Goal: Transaction & Acquisition: Book appointment/travel/reservation

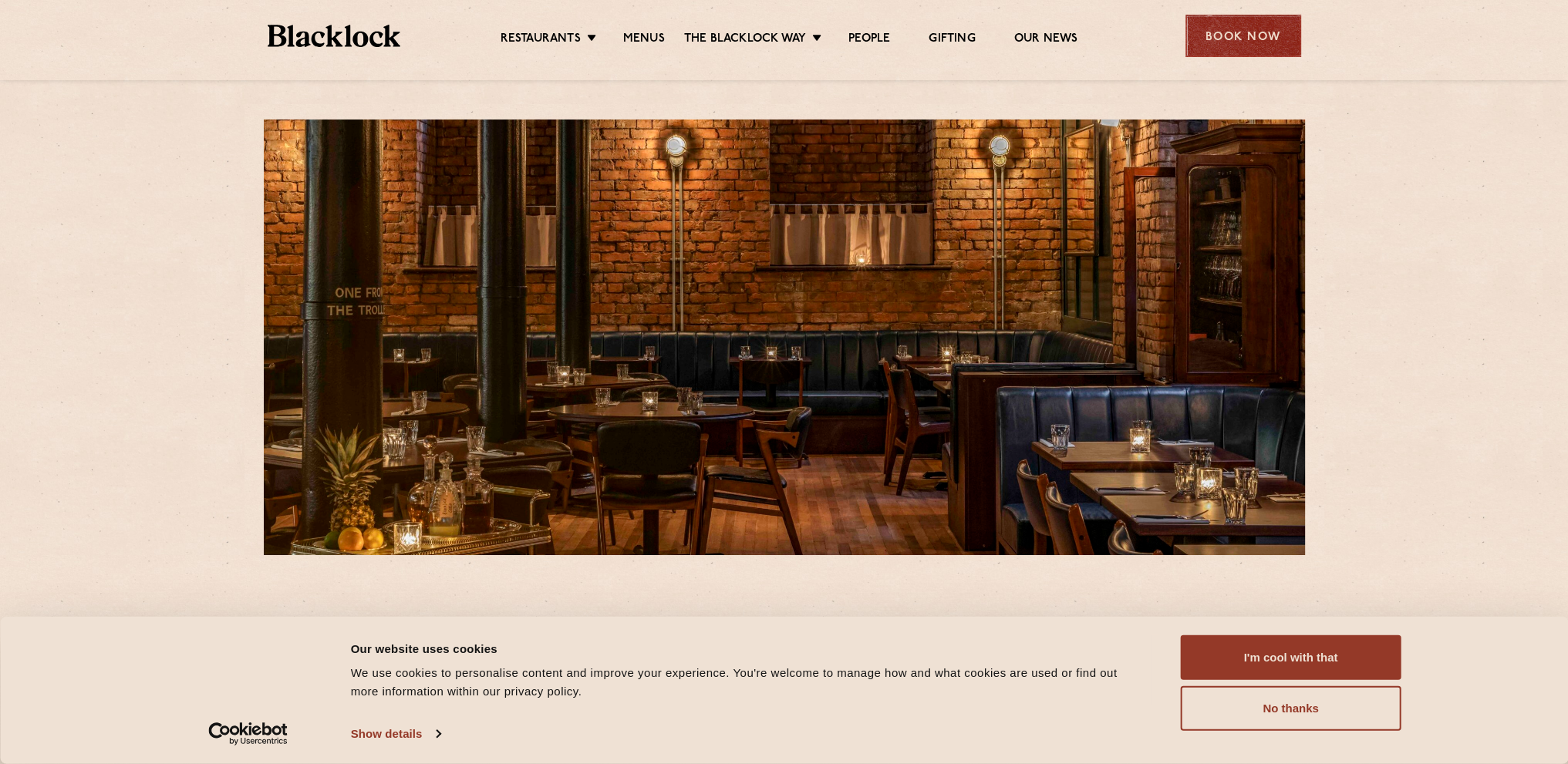
click at [1259, 41] on div "Book Now" at bounding box center [1244, 35] width 116 height 42
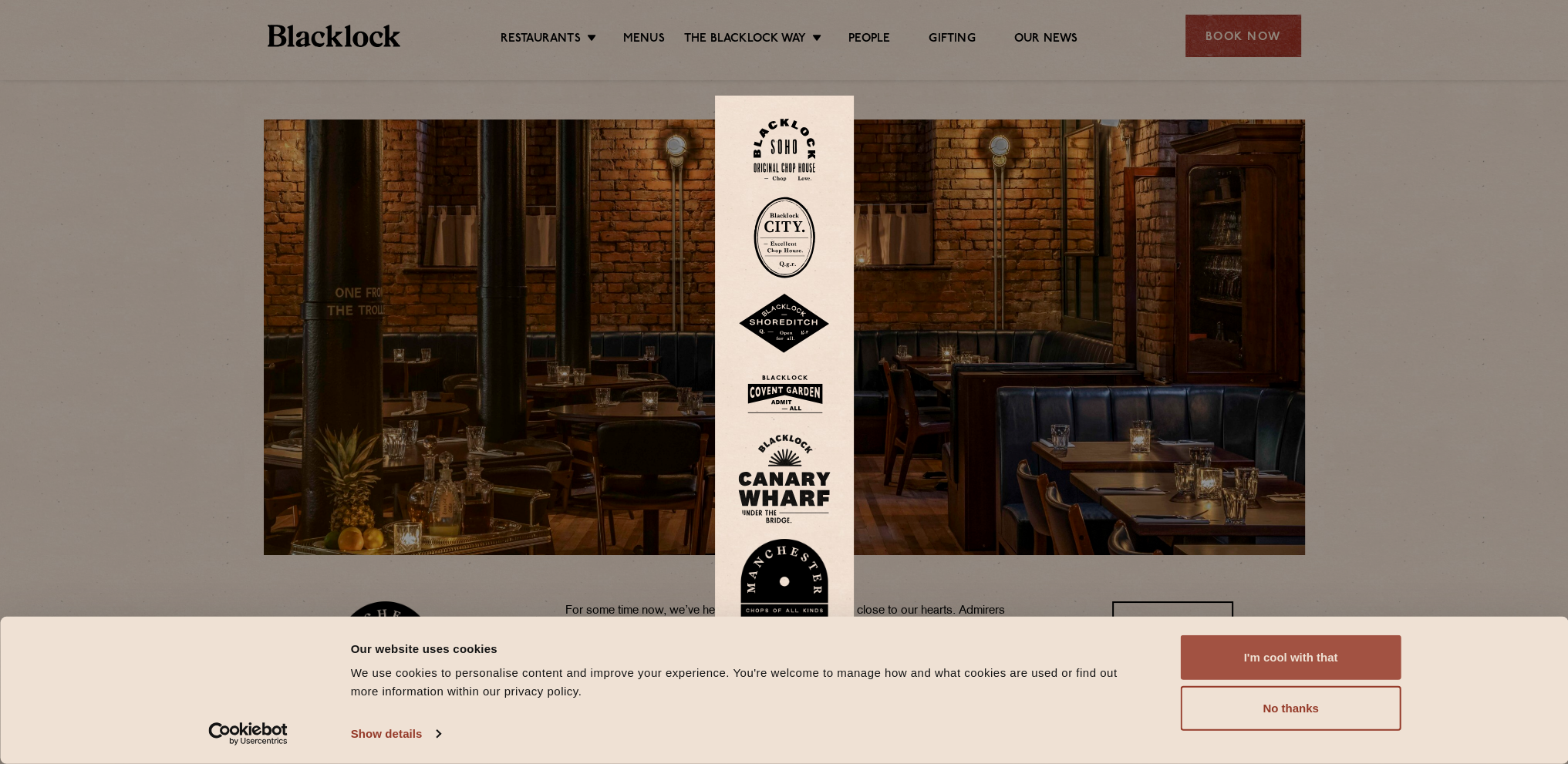
click at [1283, 662] on button "I'm cool with that" at bounding box center [1291, 658] width 221 height 45
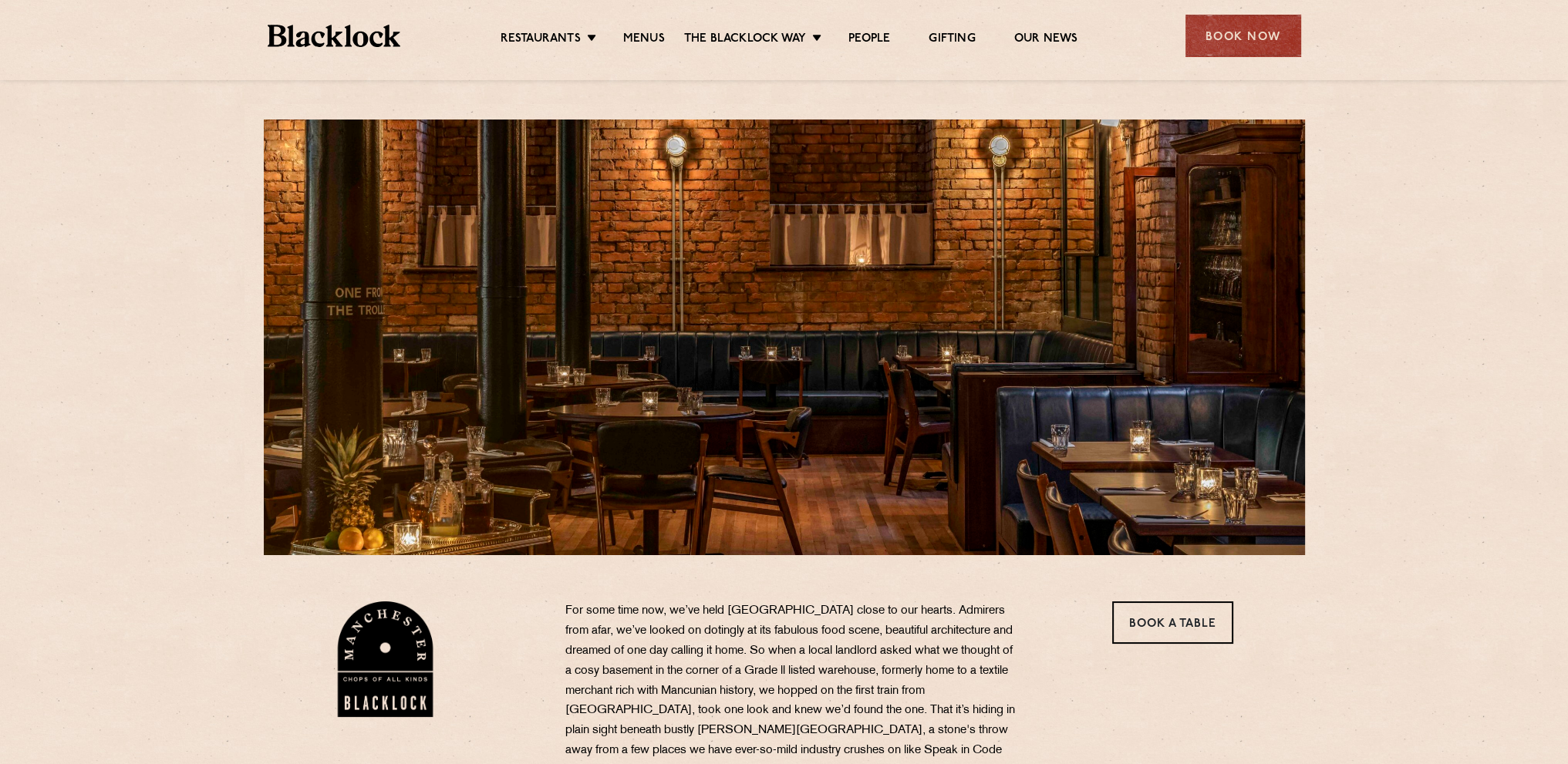
click at [1151, 644] on div "Book a Table" at bounding box center [1168, 700] width 154 height 197
click at [1152, 617] on link "Book a Table" at bounding box center [1173, 623] width 121 height 42
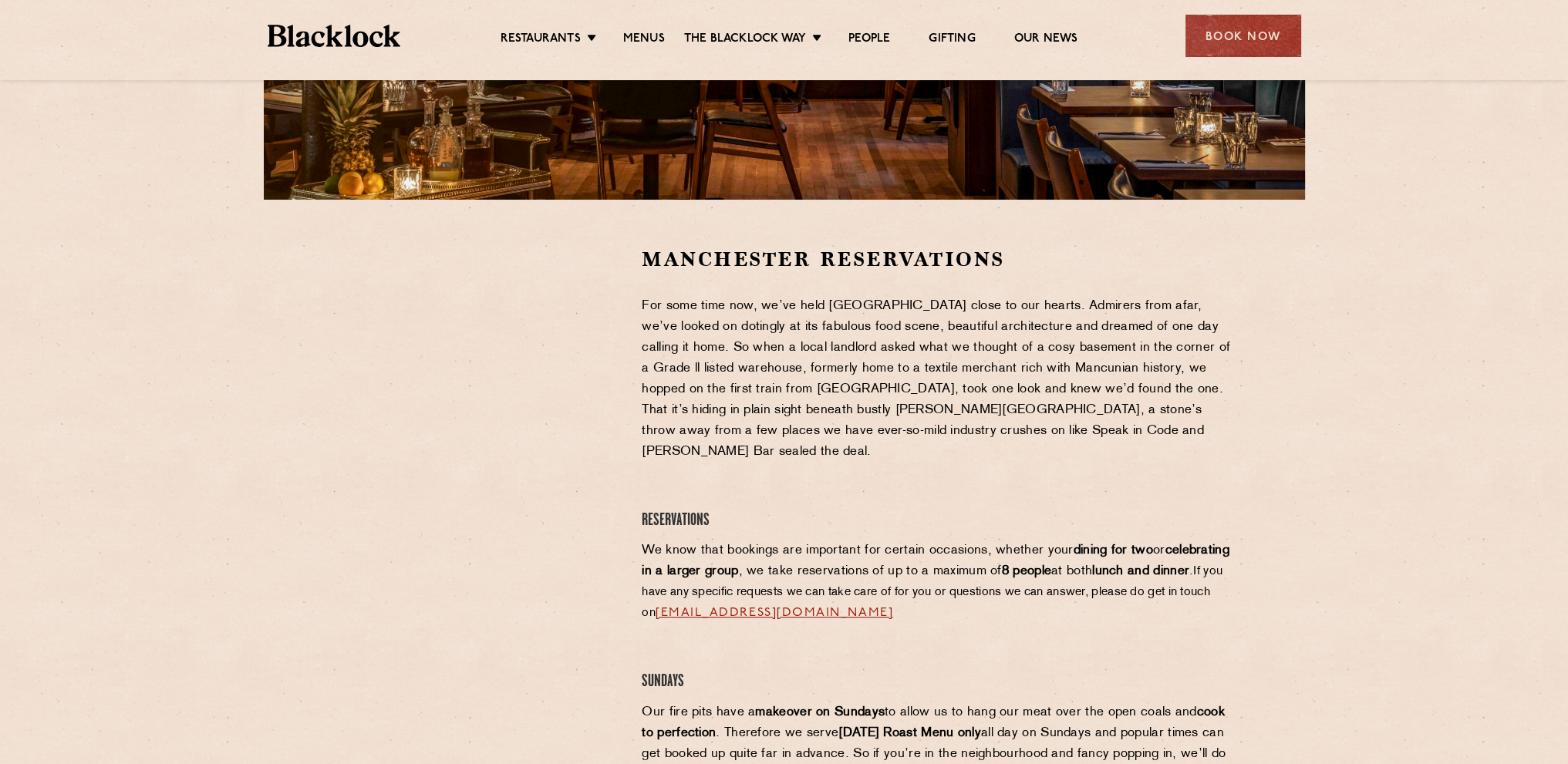
scroll to position [385, 0]
